Goal: Task Accomplishment & Management: Use online tool/utility

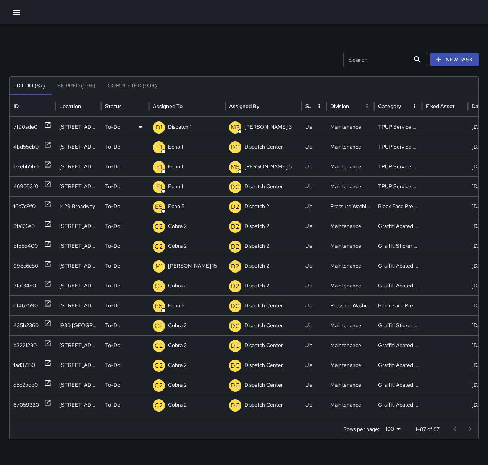
click at [187, 128] on p "Dispatch 1" at bounding box center [179, 126] width 23 height 19
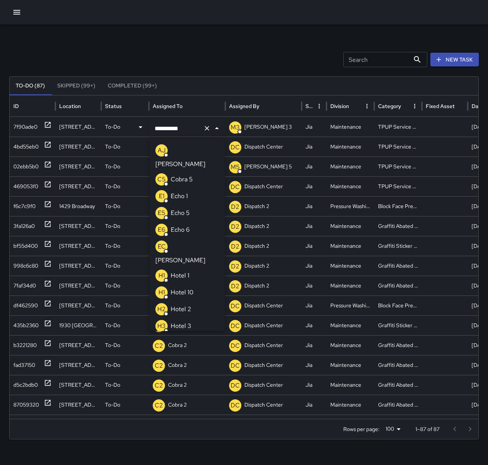
scroll to position [428, 0]
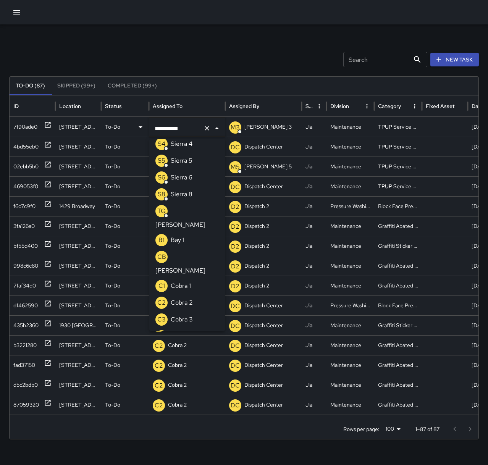
click at [205, 128] on icon "Clear" at bounding box center [207, 129] width 8 height 8
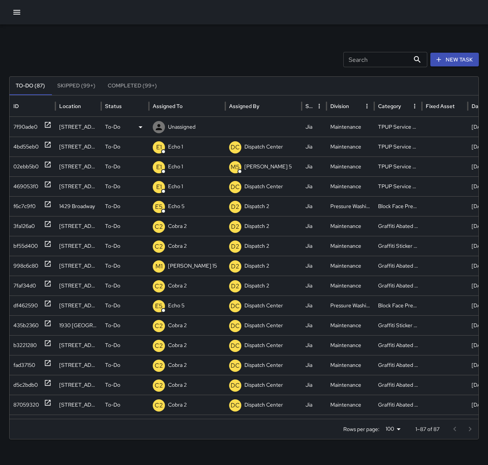
click at [180, 123] on p "Unassigned" at bounding box center [182, 126] width 28 height 19
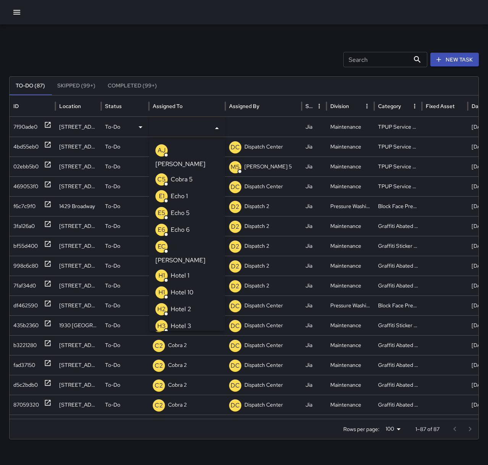
click at [185, 192] on p "Echo 1" at bounding box center [179, 196] width 17 height 9
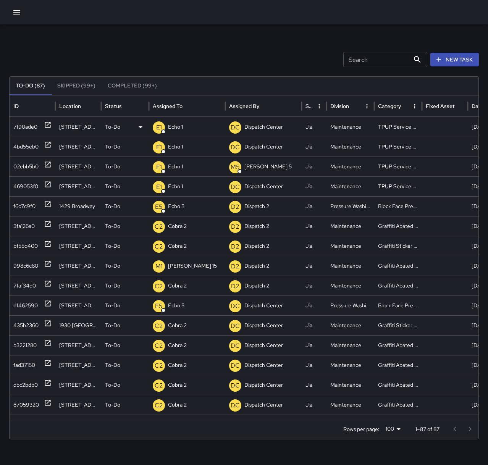
click at [162, 52] on div "Search Search New Task" at bounding box center [244, 59] width 470 height 15
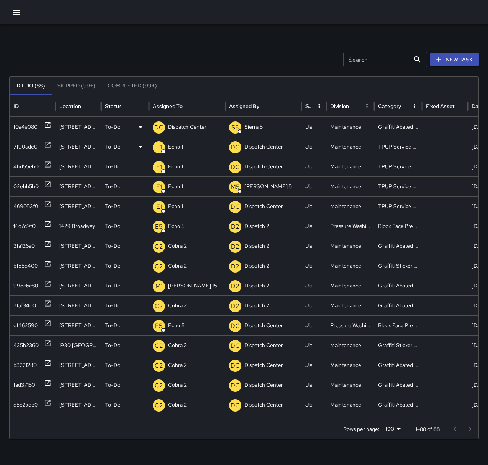
click at [48, 124] on icon at bounding box center [48, 125] width 8 height 8
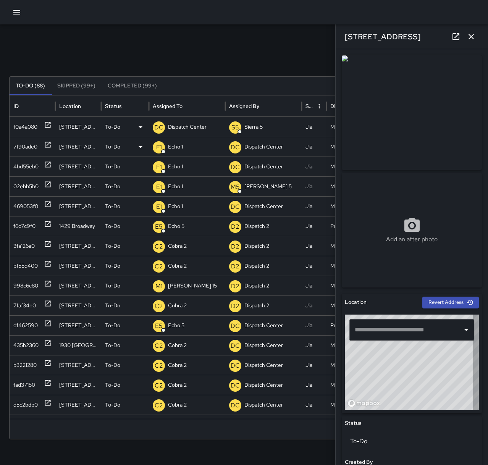
type input "**********"
click at [192, 119] on p "Dispatch Center" at bounding box center [187, 126] width 39 height 19
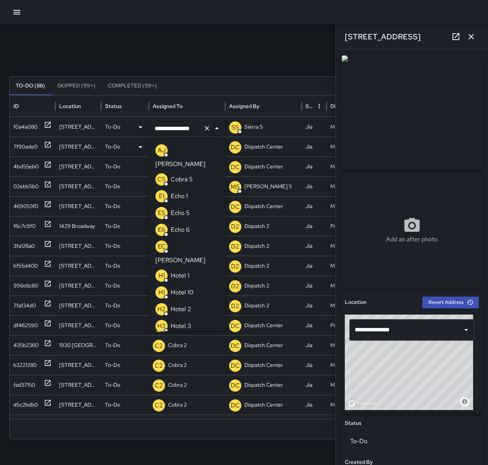
scroll to position [491, 0]
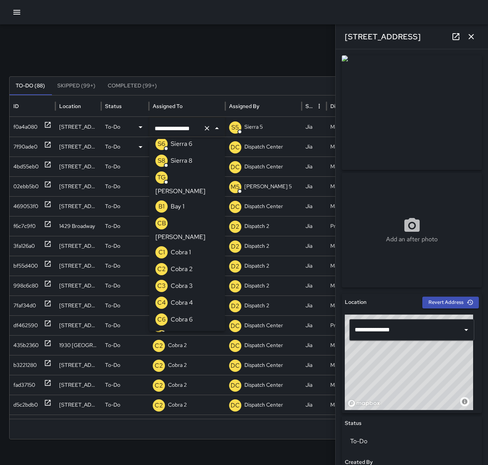
click at [209, 126] on icon "Clear" at bounding box center [207, 129] width 8 height 8
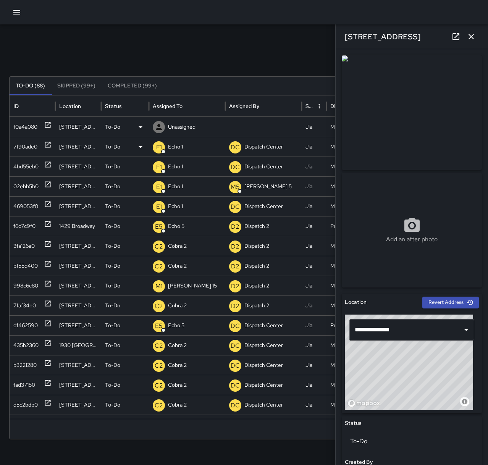
click at [189, 144] on div "E1 Echo 1" at bounding box center [187, 146] width 69 height 19
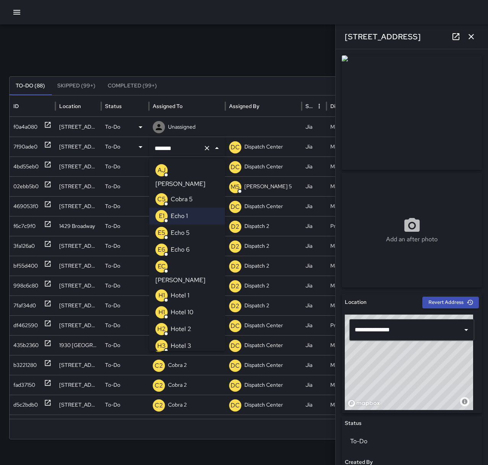
click at [205, 241] on li "E6 Echo 6" at bounding box center [187, 249] width 76 height 17
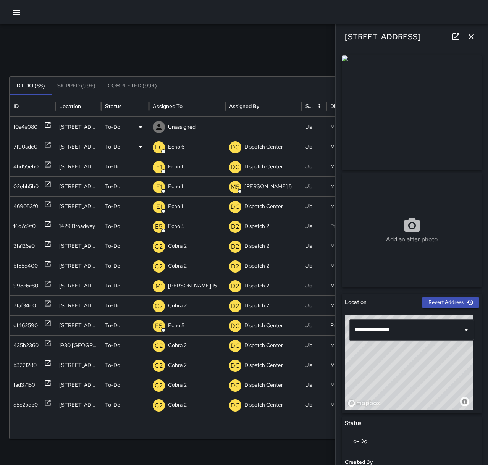
click at [478, 34] on button "button" at bounding box center [471, 36] width 15 height 15
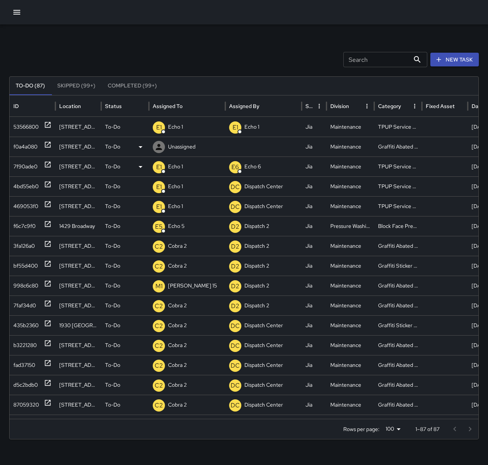
click at [183, 145] on p "Unassigned" at bounding box center [182, 146] width 28 height 19
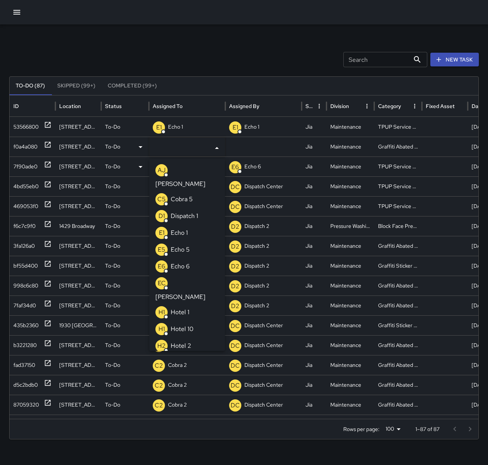
click at [189, 262] on p "Echo 6" at bounding box center [180, 266] width 19 height 9
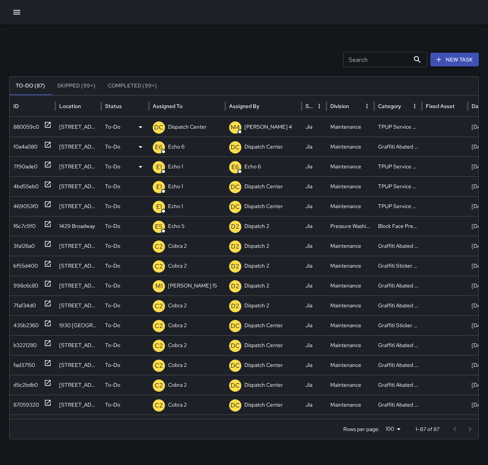
click at [176, 125] on p "Dispatch Center" at bounding box center [187, 126] width 39 height 19
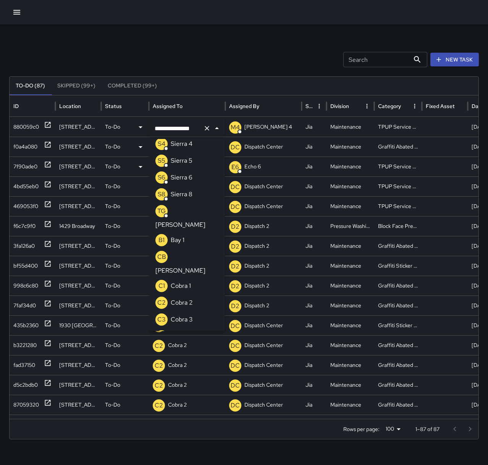
click at [211, 127] on button "Clear" at bounding box center [207, 128] width 11 height 11
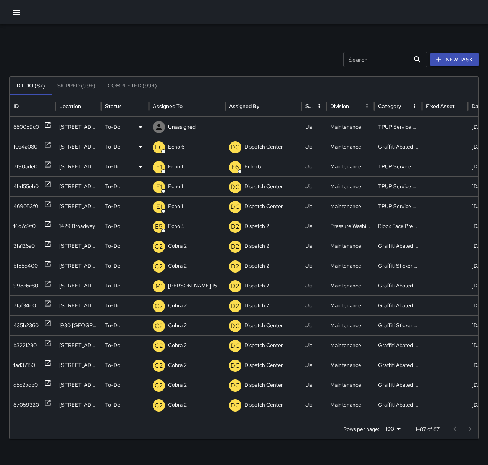
click at [189, 126] on p "Unassigned" at bounding box center [182, 126] width 28 height 19
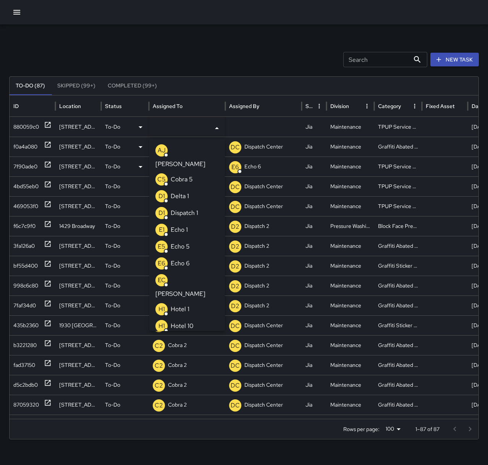
click at [183, 225] on p "Echo 1" at bounding box center [179, 229] width 17 height 9
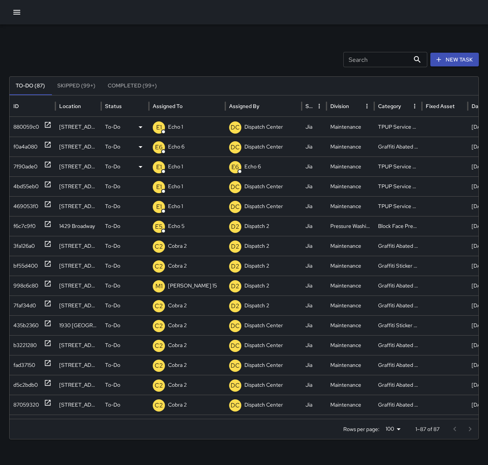
click at [171, 52] on div "Search Search New Task" at bounding box center [244, 59] width 470 height 15
click at [189, 123] on p "Dispatch Center" at bounding box center [187, 126] width 39 height 19
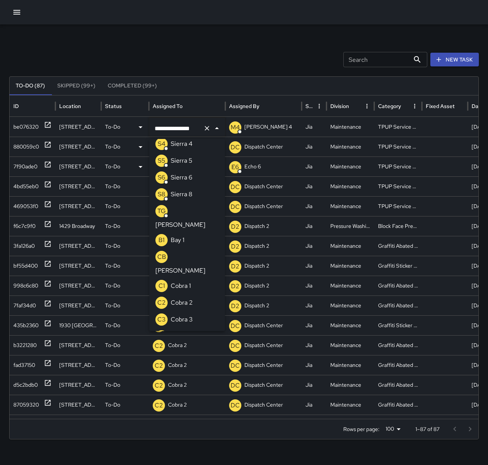
click at [205, 127] on icon "Clear" at bounding box center [207, 128] width 5 height 5
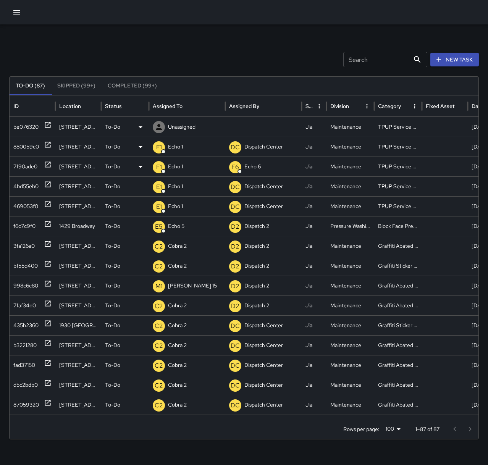
click at [174, 124] on p "Unassigned" at bounding box center [182, 126] width 28 height 19
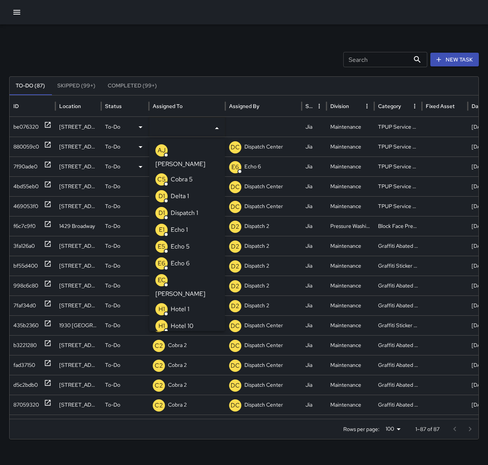
click at [188, 222] on li "E1 Echo 1" at bounding box center [187, 230] width 76 height 17
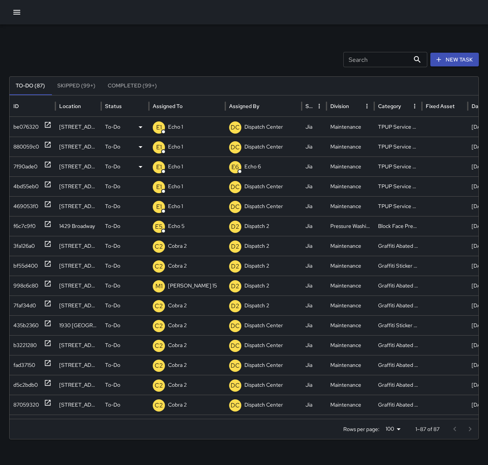
click at [212, 54] on div "Search Search New Task" at bounding box center [244, 59] width 470 height 15
click at [18, 15] on icon "button" at bounding box center [16, 12] width 7 height 5
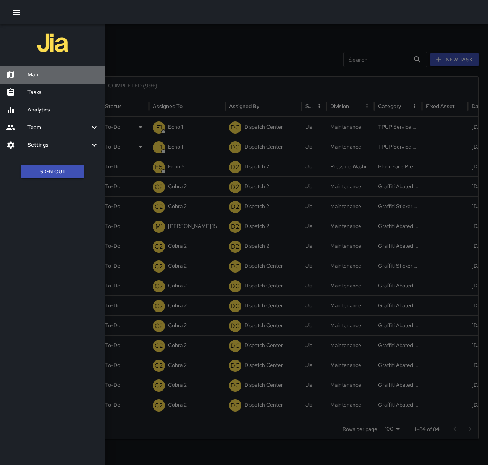
click at [53, 79] on h6 "Map" at bounding box center [63, 75] width 71 height 8
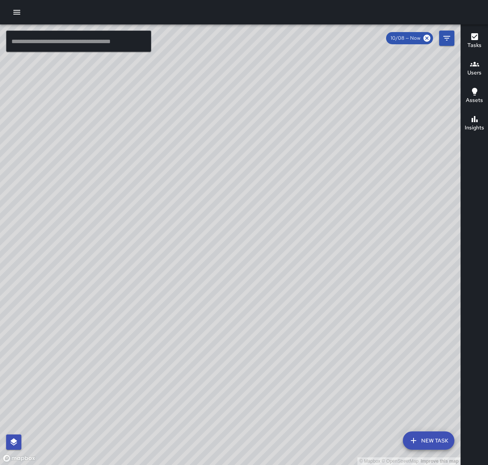
drag, startPoint x: 262, startPoint y: 164, endPoint x: 243, endPoint y: 293, distance: 130.4
click at [243, 293] on div "© Mapbox © OpenStreetMap Improve this map" at bounding box center [230, 244] width 461 height 441
drag, startPoint x: 159, startPoint y: 217, endPoint x: 353, endPoint y: 291, distance: 207.6
click at [353, 291] on div "© Mapbox © OpenStreetMap Improve this map" at bounding box center [230, 244] width 461 height 441
drag, startPoint x: 324, startPoint y: 370, endPoint x: 333, endPoint y: 331, distance: 39.7
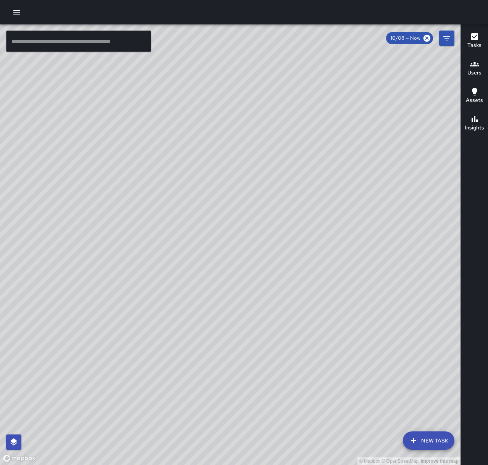
click at [333, 331] on div "© Mapbox © OpenStreetMap Improve this map" at bounding box center [230, 244] width 461 height 441
drag, startPoint x: 322, startPoint y: 417, endPoint x: 354, endPoint y: 285, distance: 136.4
click at [354, 285] on div "© Mapbox © OpenStreetMap Improve this map" at bounding box center [230, 244] width 461 height 441
drag, startPoint x: 339, startPoint y: 325, endPoint x: 359, endPoint y: 250, distance: 77.9
click at [359, 250] on div "© Mapbox © OpenStreetMap Improve this map" at bounding box center [230, 244] width 461 height 441
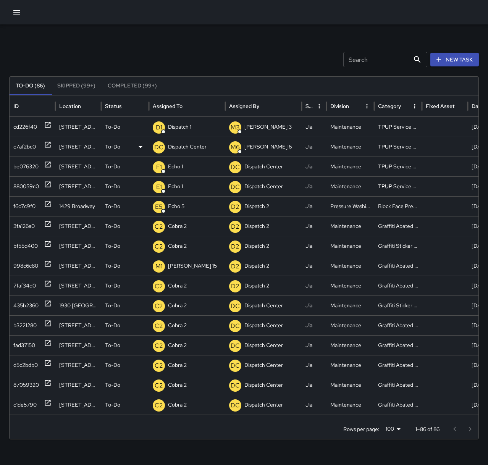
click at [192, 147] on p "Dispatch Center" at bounding box center [187, 146] width 39 height 19
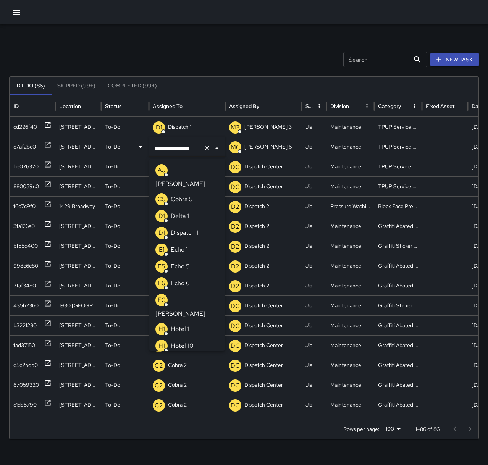
scroll to position [491, 0]
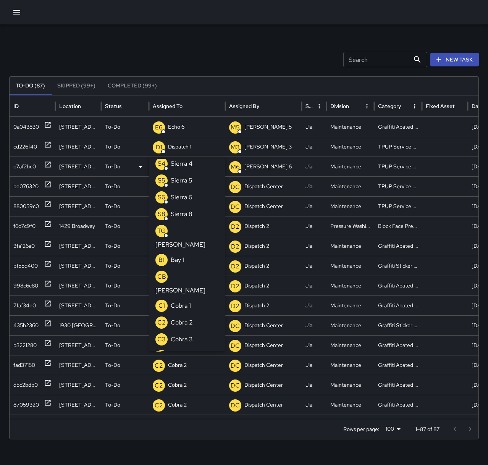
click at [210, 147] on div "D1 Dispatch 1" at bounding box center [187, 146] width 69 height 19
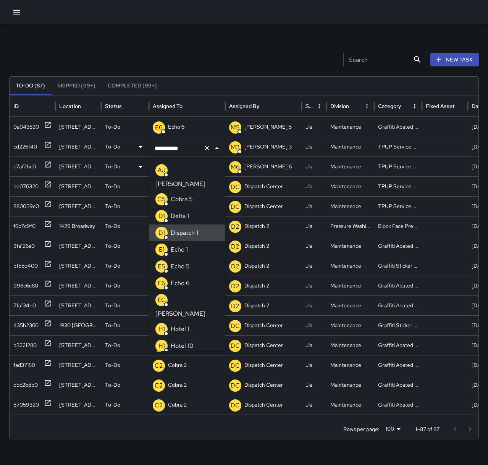
click at [205, 147] on icon "Clear" at bounding box center [207, 148] width 8 height 8
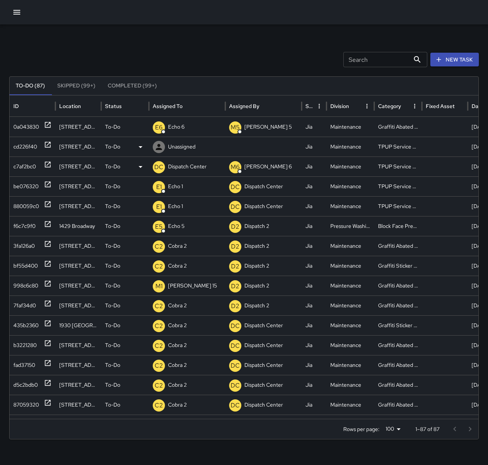
click at [196, 145] on div "Unassigned" at bounding box center [187, 146] width 69 height 19
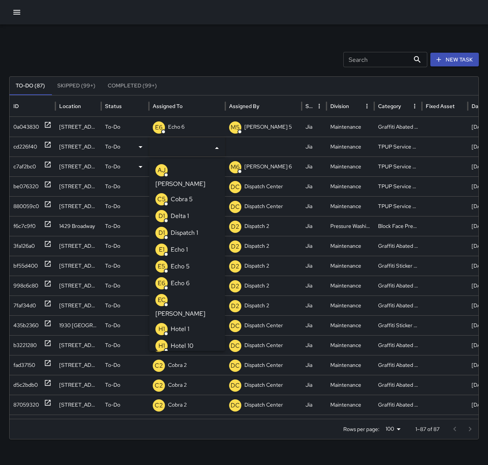
click at [194, 241] on li "E1 Echo 1" at bounding box center [187, 249] width 76 height 17
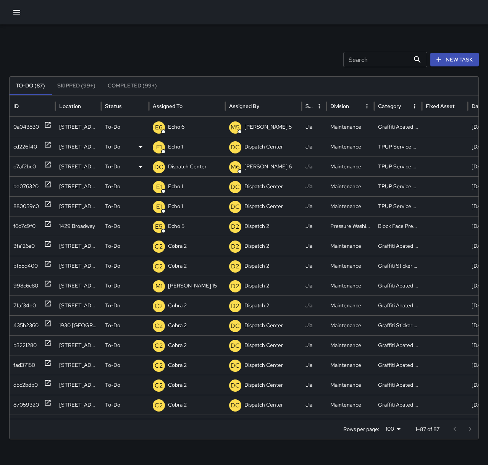
click at [178, 163] on p "Dispatch Center" at bounding box center [187, 166] width 39 height 19
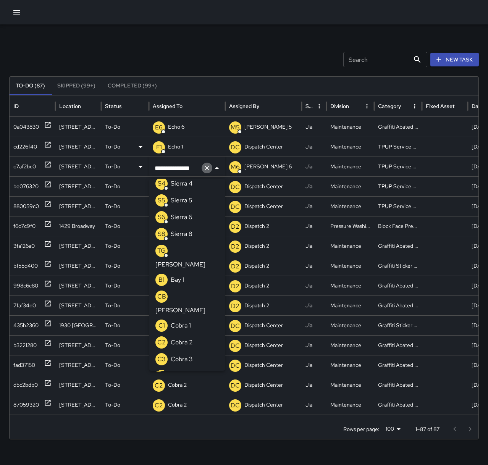
click at [210, 165] on icon "Clear" at bounding box center [207, 168] width 8 height 8
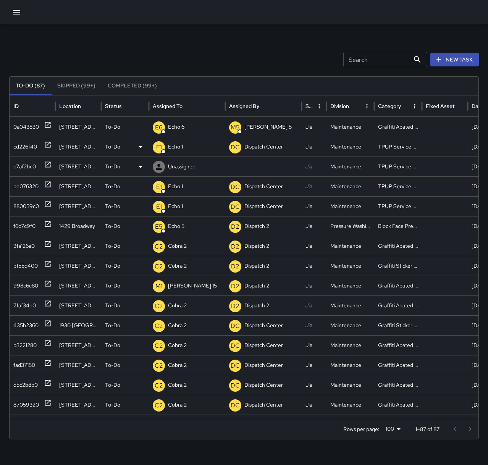
click at [200, 163] on div "Unassigned" at bounding box center [187, 166] width 69 height 19
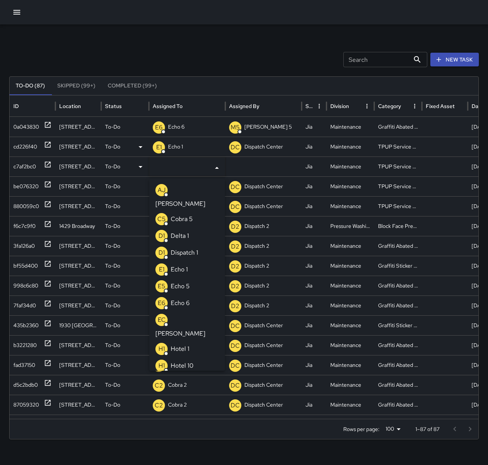
click at [188, 265] on p "Echo 1" at bounding box center [179, 269] width 17 height 9
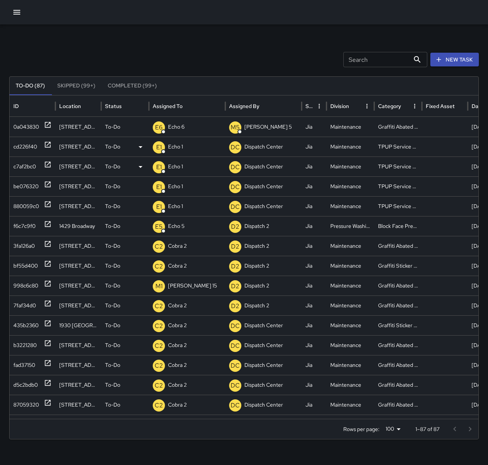
click at [190, 47] on div "Search Search New Task To-Do (87) Skipped (99+) Completed (99+) ID Location Sta…" at bounding box center [244, 241] width 488 height 434
